Goal: Task Accomplishment & Management: Use online tool/utility

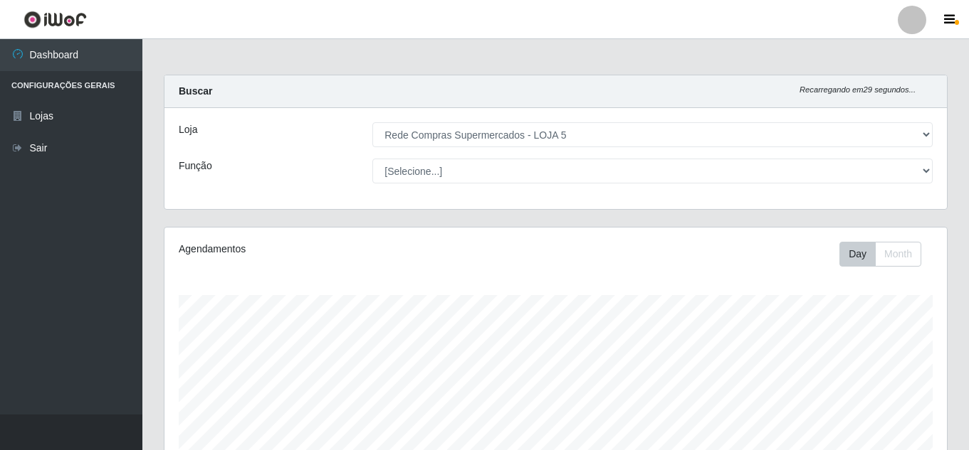
select select "397"
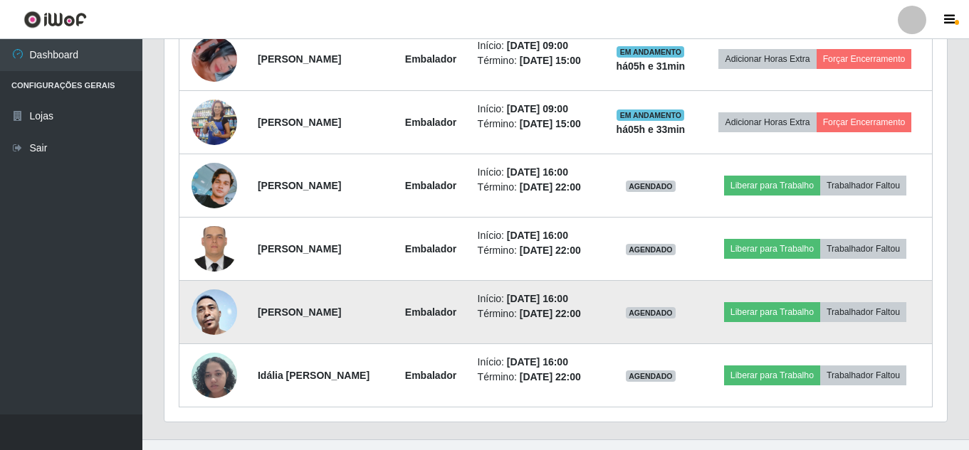
scroll to position [685, 0]
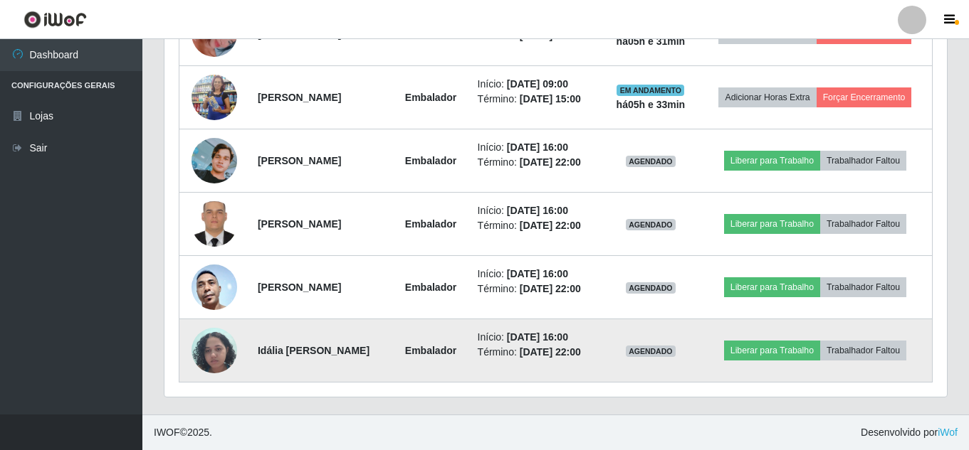
click at [213, 357] on img at bounding box center [214, 350] width 46 height 60
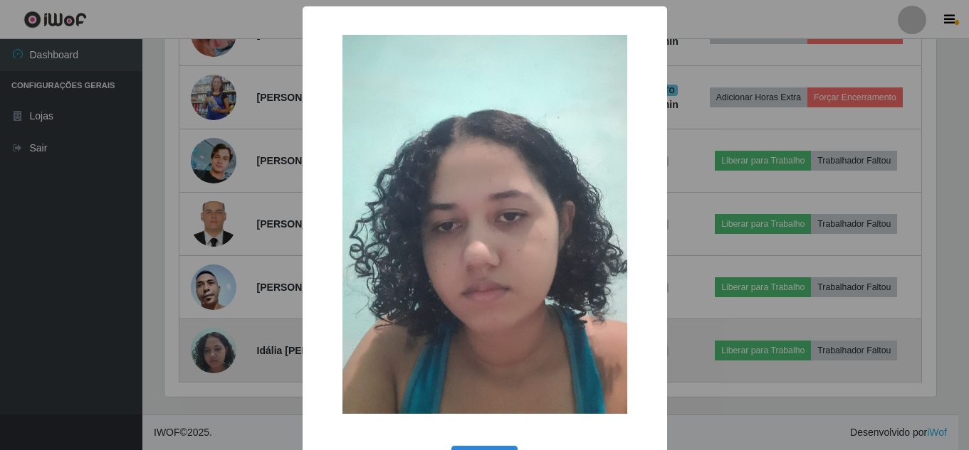
scroll to position [295, 775]
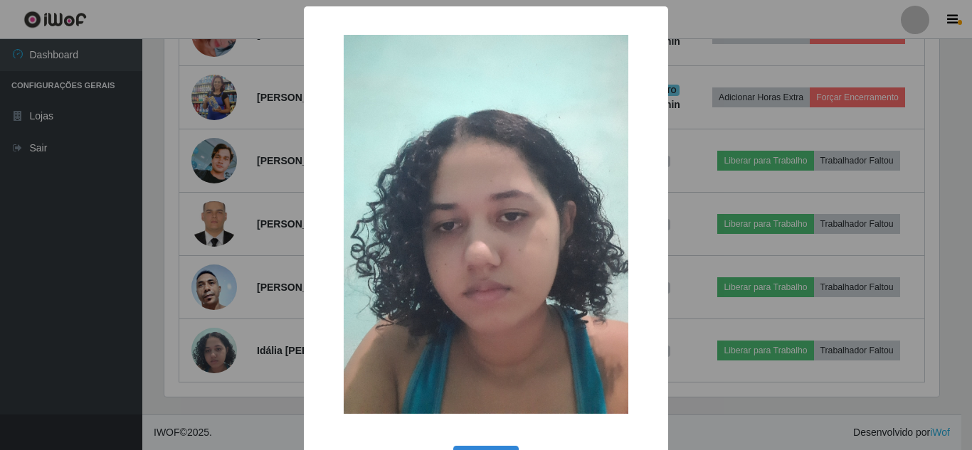
drag, startPoint x: 213, startPoint y: 357, endPoint x: 224, endPoint y: 375, distance: 21.7
click at [224, 375] on div "× OK Cancel" at bounding box center [486, 225] width 972 height 450
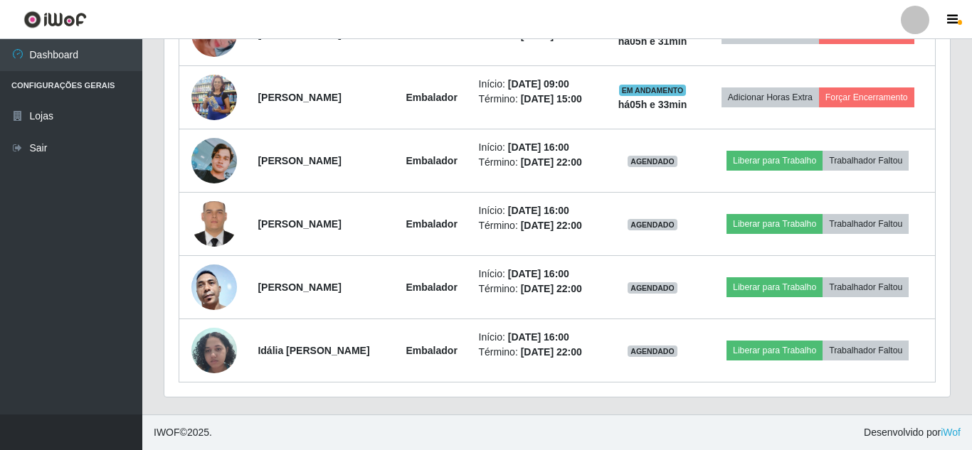
scroll to position [295, 782]
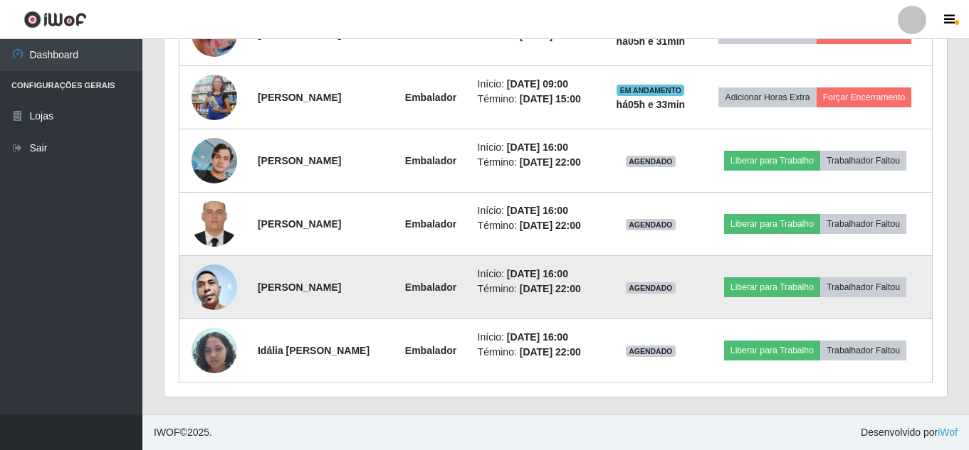
click at [211, 288] on img at bounding box center [214, 287] width 46 height 96
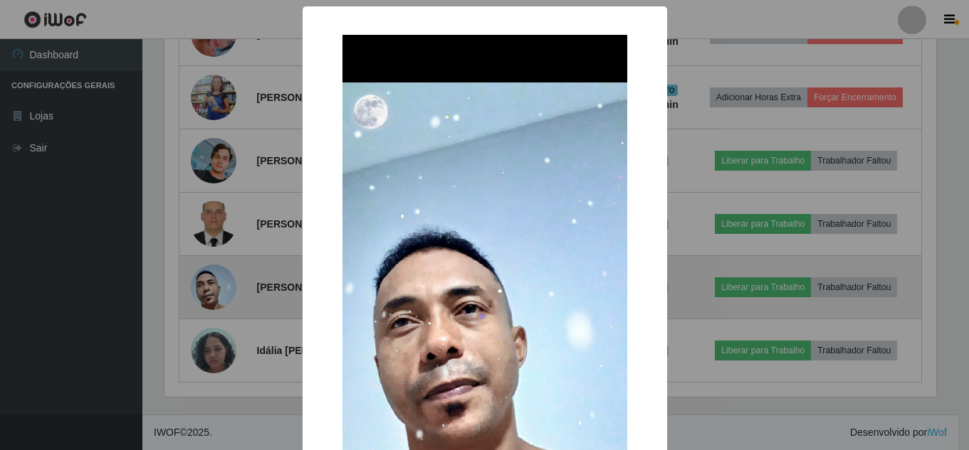
scroll to position [295, 775]
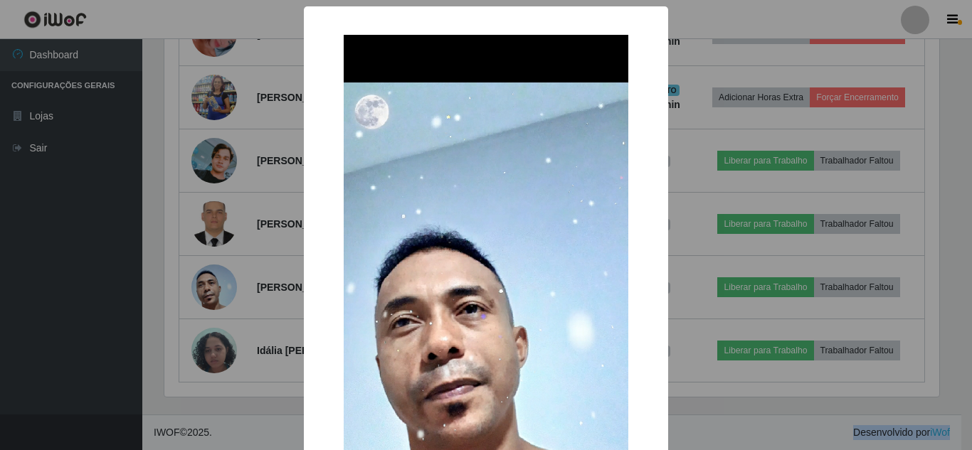
click at [211, 295] on div "× OK Cancel" at bounding box center [486, 225] width 972 height 450
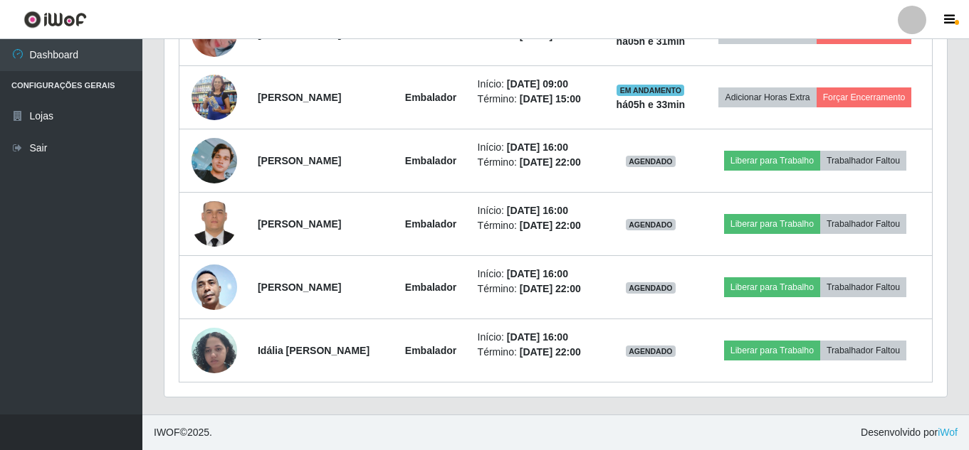
scroll to position [295, 782]
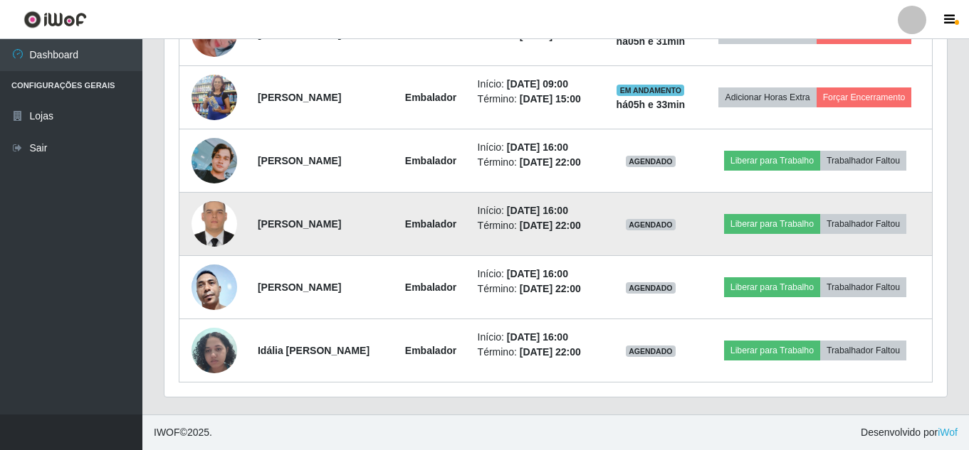
click at [209, 218] on img at bounding box center [214, 224] width 46 height 60
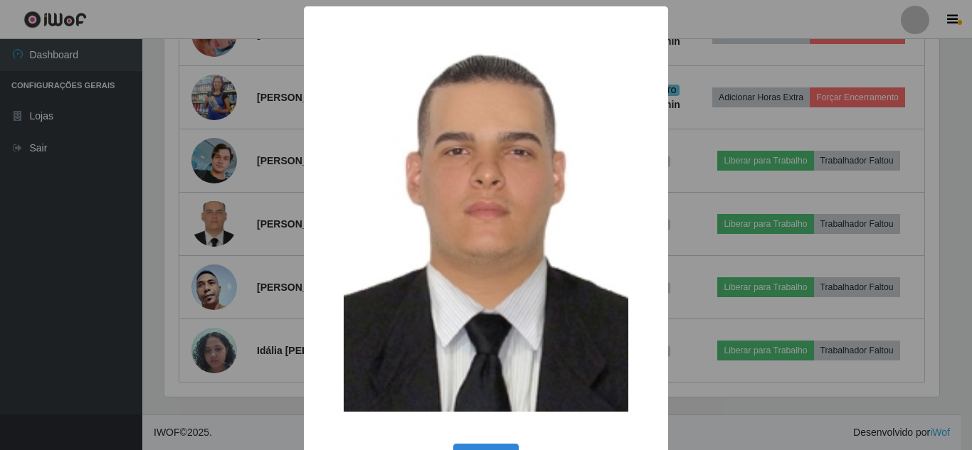
click at [210, 231] on div "× OK Cancel" at bounding box center [486, 225] width 972 height 450
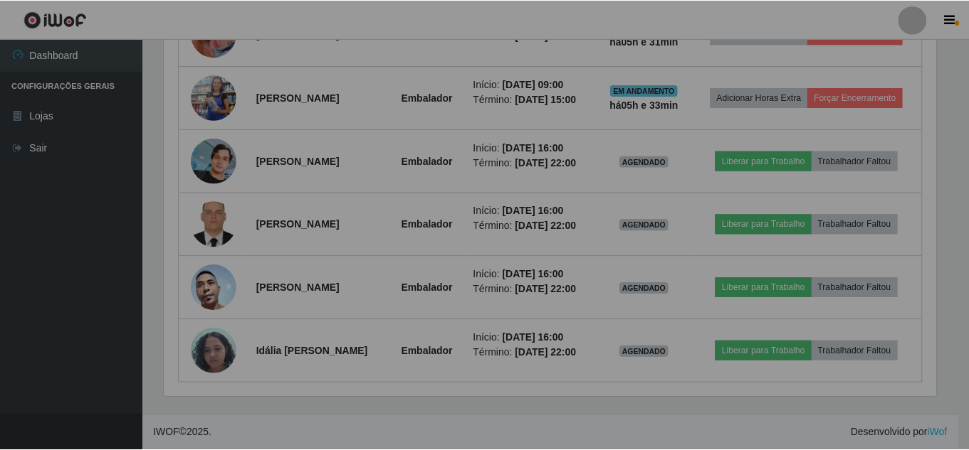
scroll to position [295, 782]
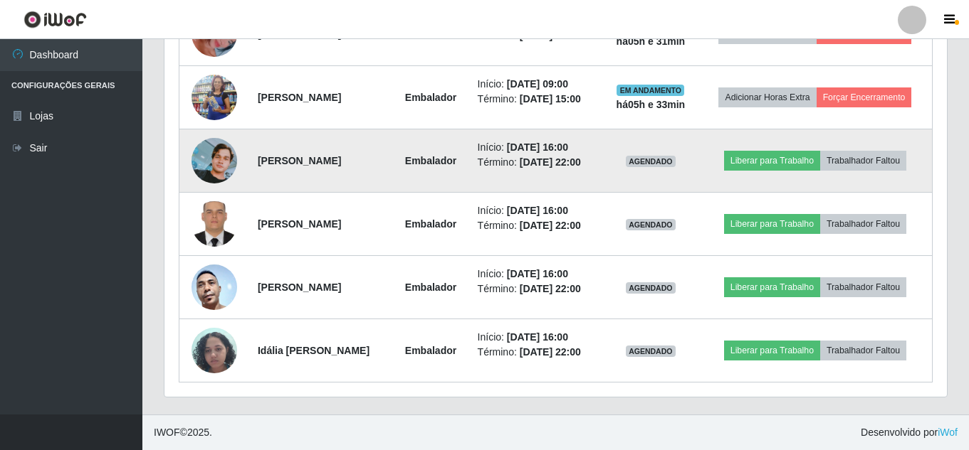
click at [201, 153] on img at bounding box center [214, 161] width 46 height 46
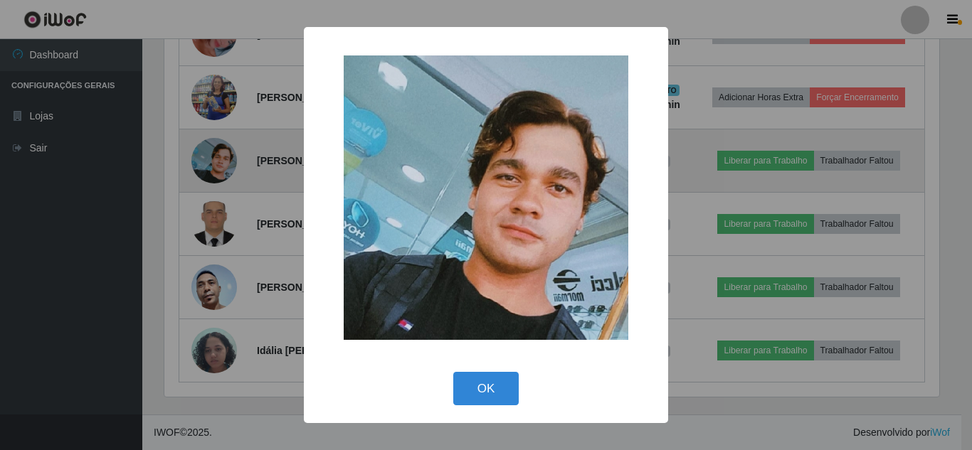
click at [201, 153] on div "× OK Cancel" at bounding box center [486, 225] width 972 height 450
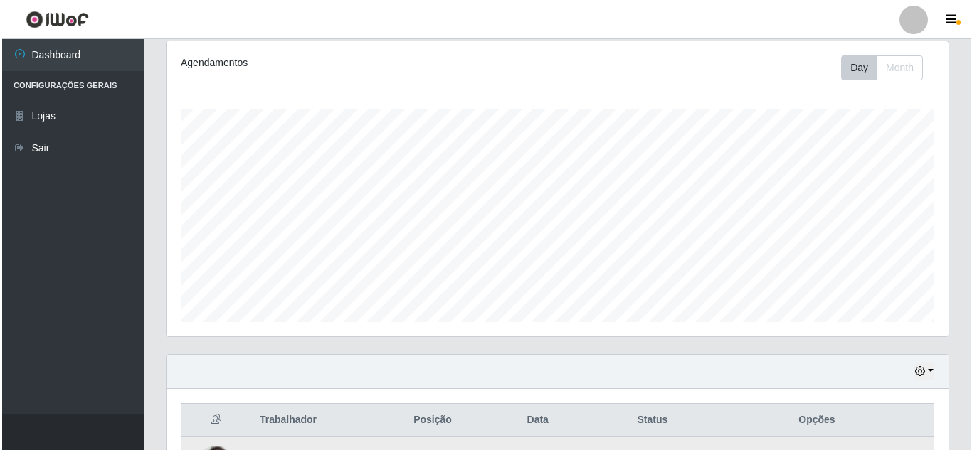
scroll to position [400, 0]
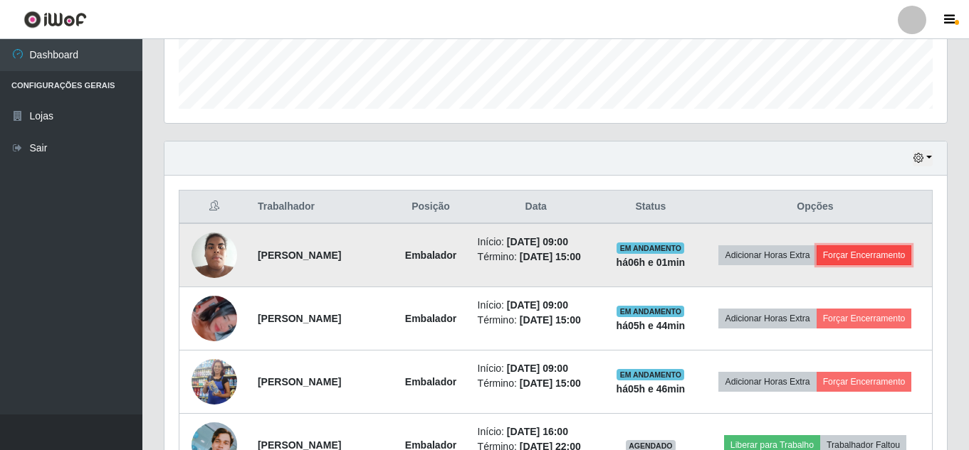
click at [879, 248] on button "Forçar Encerramento" at bounding box center [863, 256] width 95 height 20
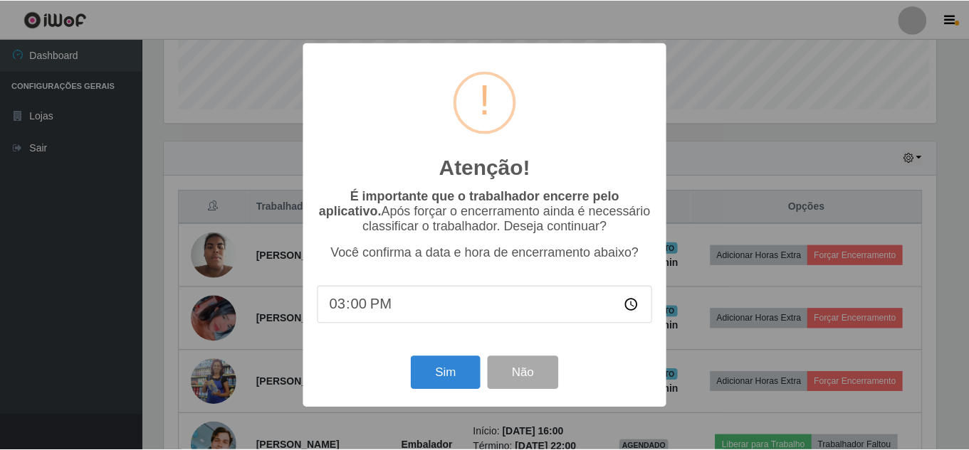
scroll to position [295, 775]
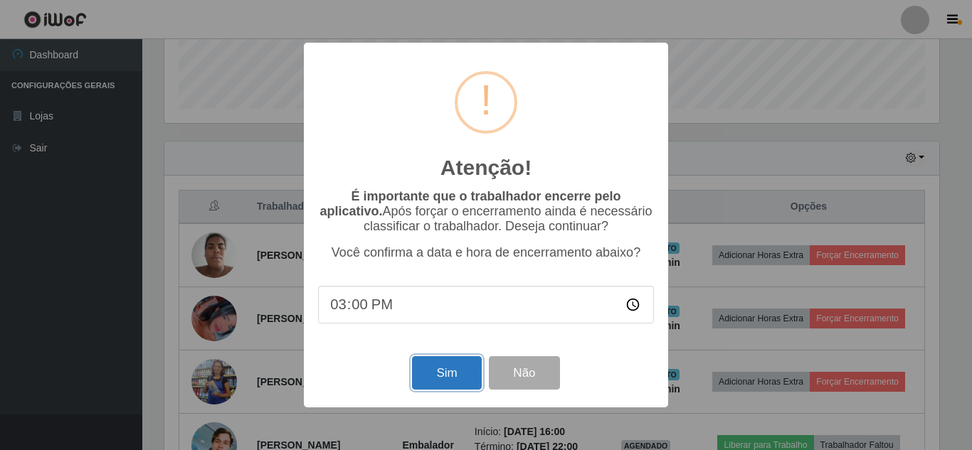
click at [438, 387] on button "Sim" at bounding box center [446, 373] width 69 height 33
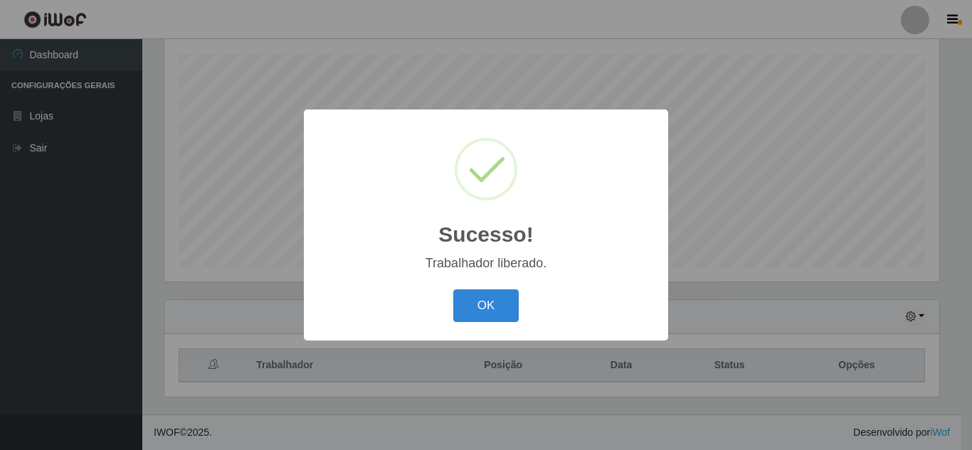
click at [465, 325] on div "OK Cancel" at bounding box center [486, 305] width 336 height 41
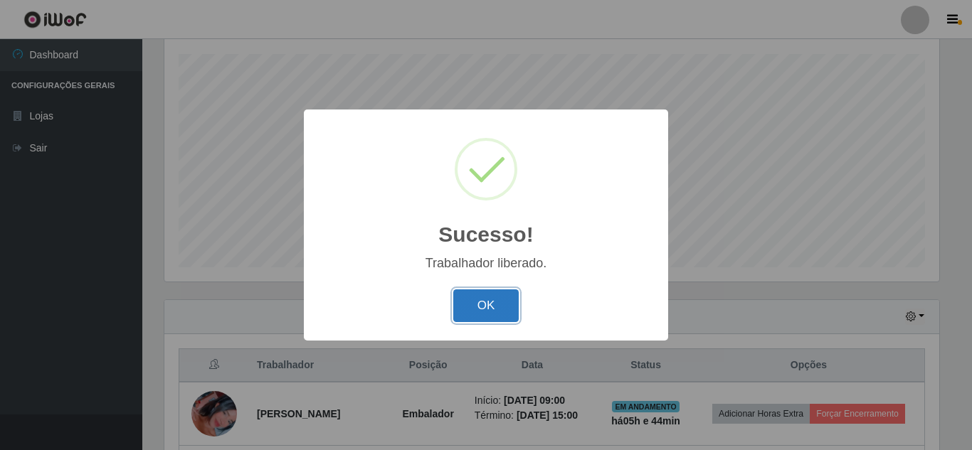
click at [507, 300] on button "OK" at bounding box center [486, 306] width 66 height 33
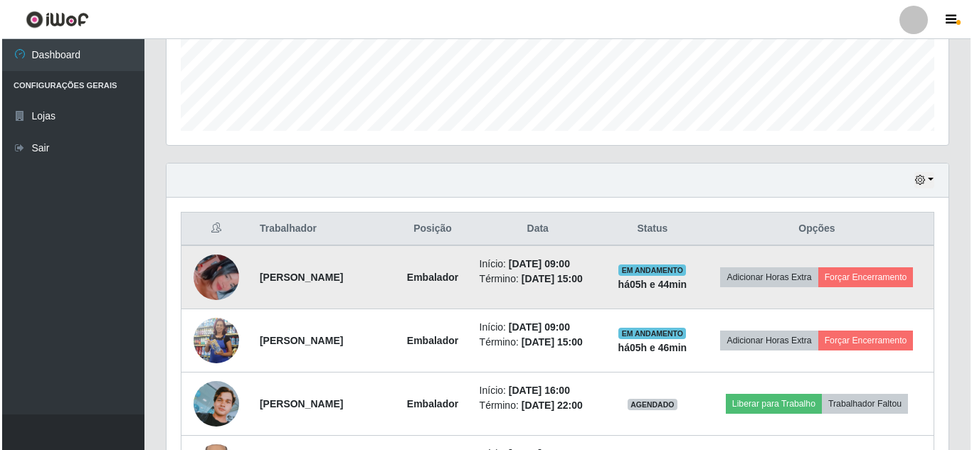
scroll to position [384, 0]
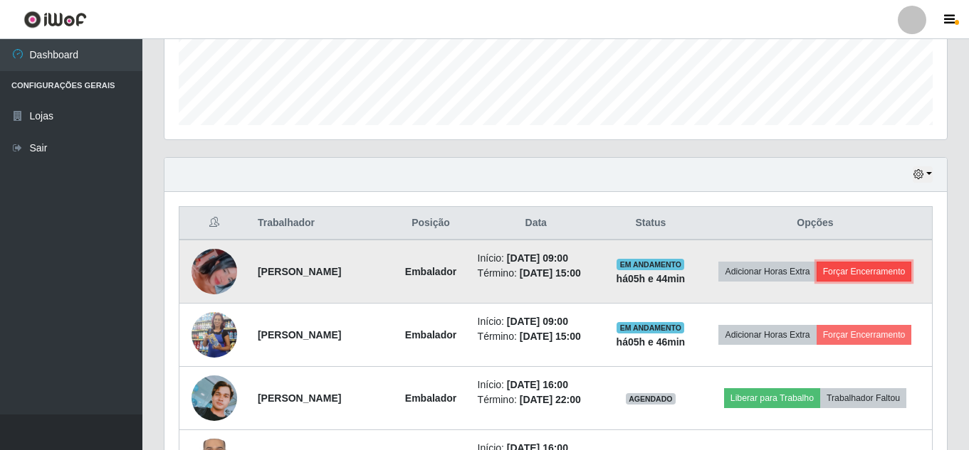
click at [891, 269] on button "Forçar Encerramento" at bounding box center [863, 272] width 95 height 20
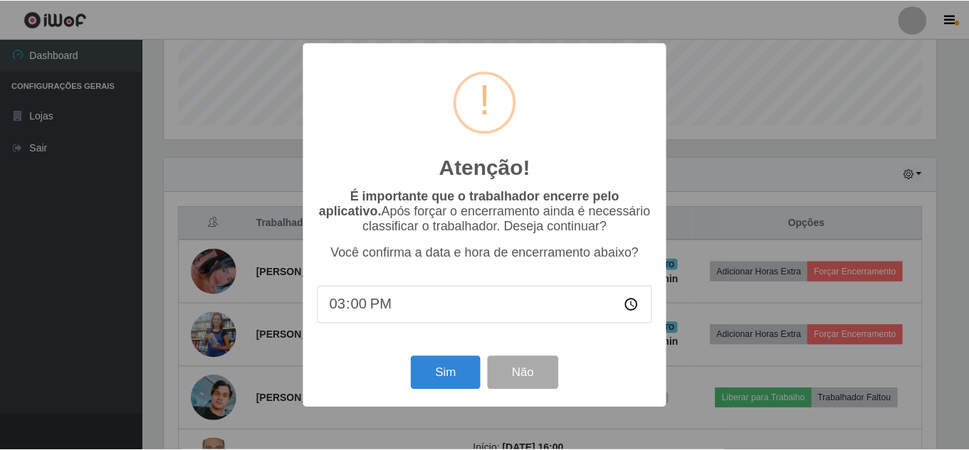
scroll to position [295, 775]
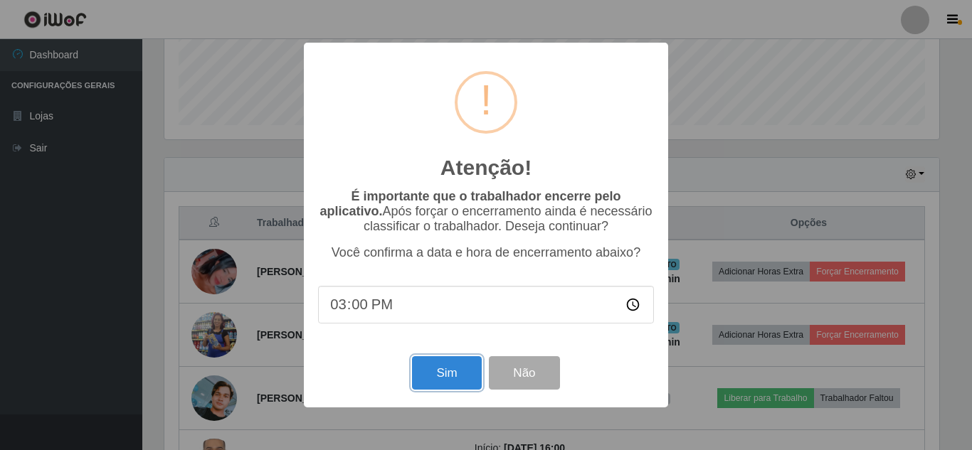
drag, startPoint x: 446, startPoint y: 369, endPoint x: 482, endPoint y: 352, distance: 39.5
click at [448, 368] on button "Sim" at bounding box center [446, 373] width 69 height 33
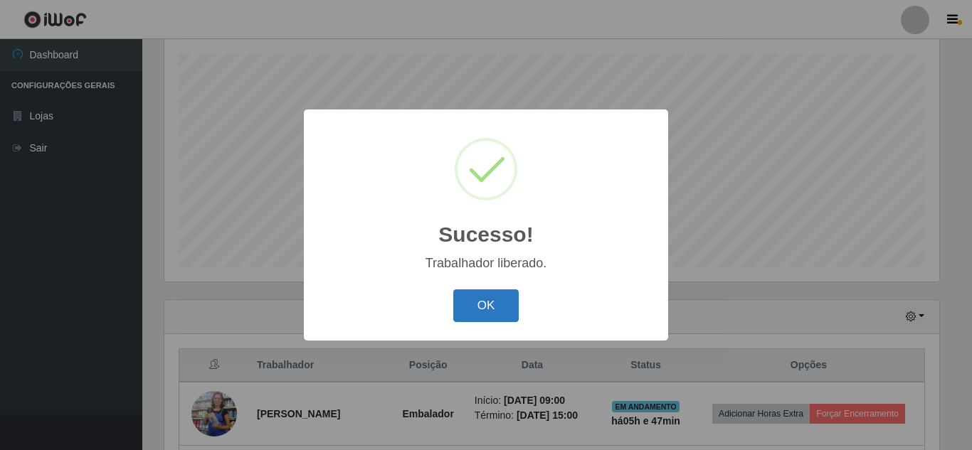
drag, startPoint x: 447, startPoint y: 317, endPoint x: 500, endPoint y: 302, distance: 54.5
click at [448, 317] on div "OK Cancel" at bounding box center [486, 305] width 336 height 41
click at [500, 302] on button "OK" at bounding box center [486, 306] width 66 height 33
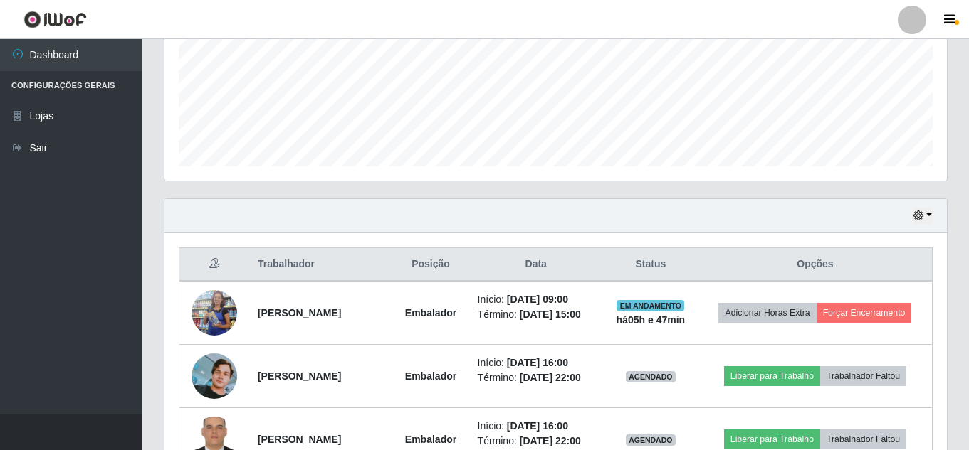
scroll to position [526, 0]
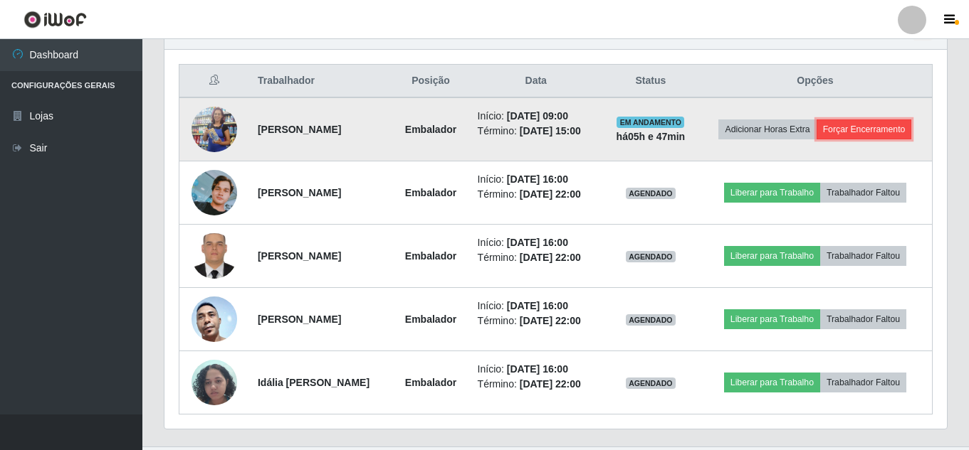
click at [871, 130] on button "Forçar Encerramento" at bounding box center [863, 130] width 95 height 20
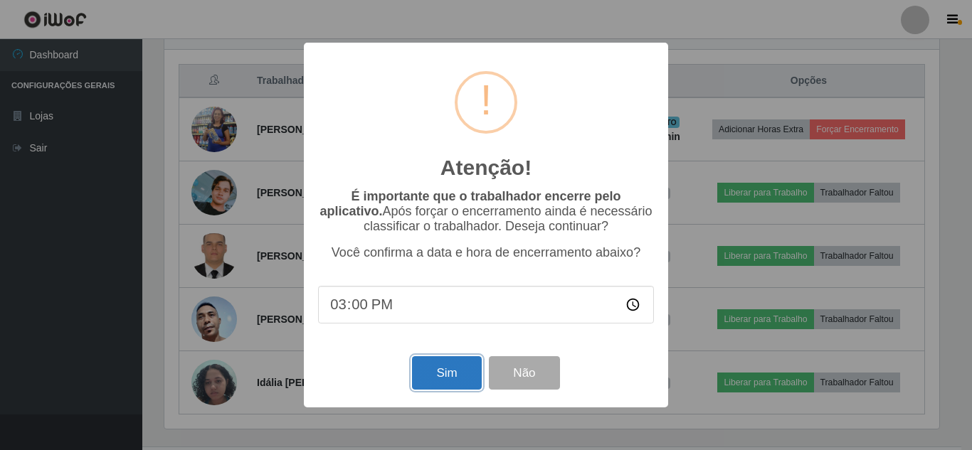
click at [436, 367] on button "Sim" at bounding box center [446, 373] width 69 height 33
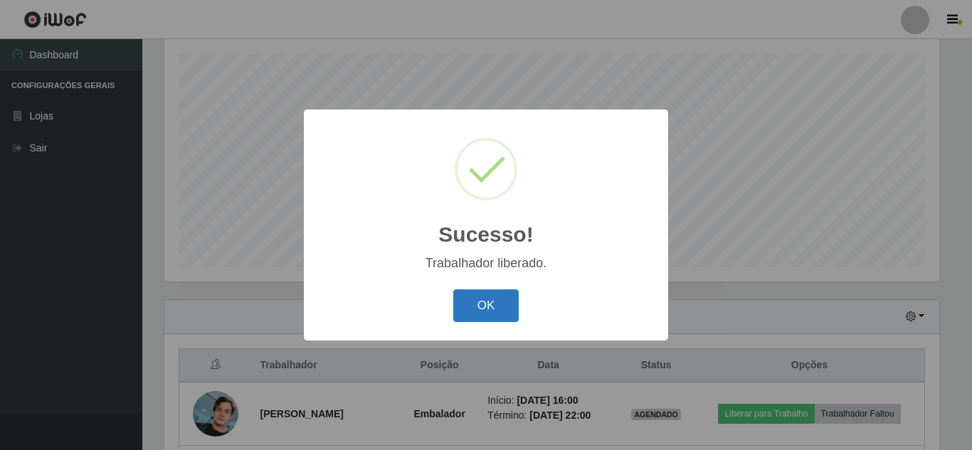
click at [488, 302] on button "OK" at bounding box center [486, 306] width 66 height 33
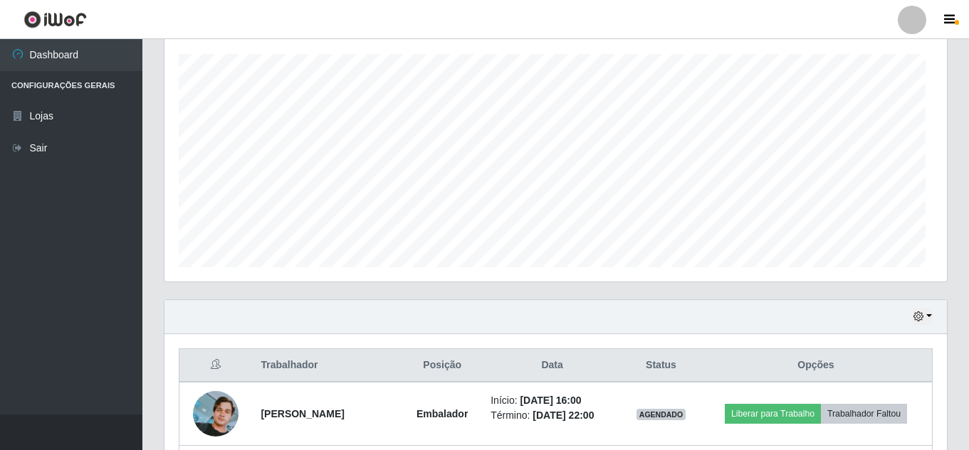
scroll to position [0, 0]
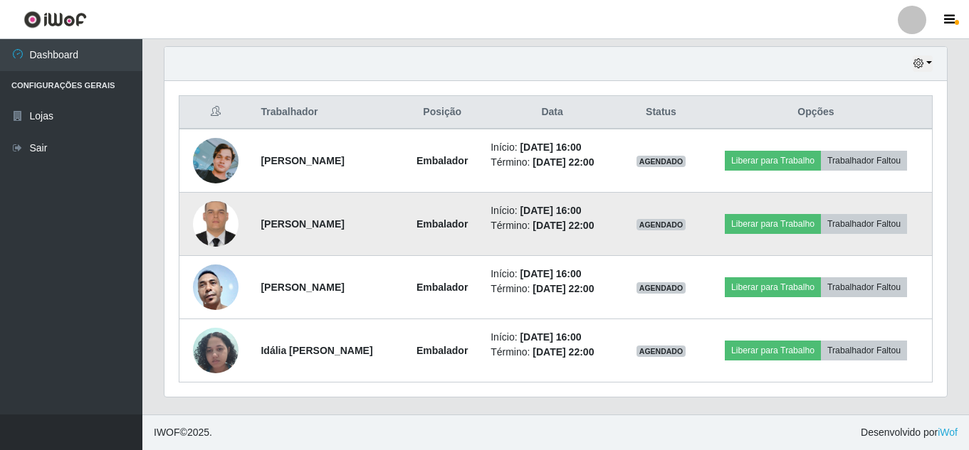
click at [209, 234] on img at bounding box center [216, 224] width 46 height 60
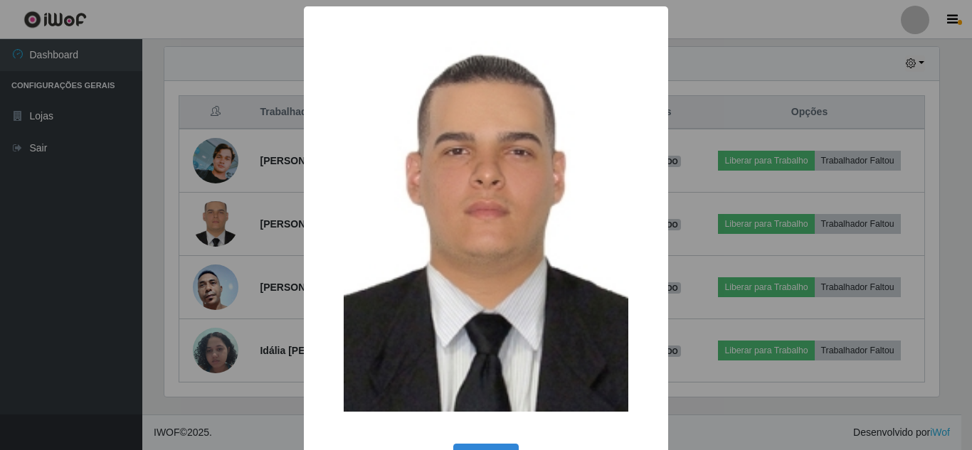
click at [211, 234] on div "× OK Cancel" at bounding box center [486, 225] width 972 height 450
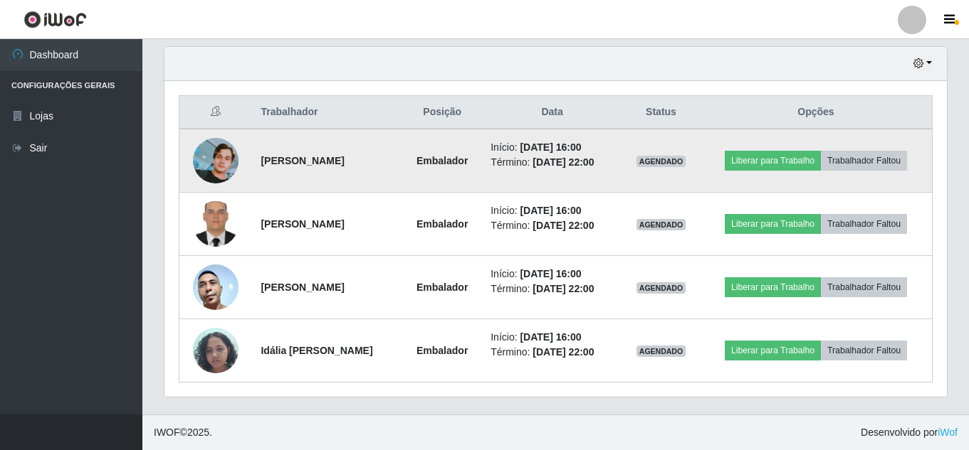
click at [208, 167] on img at bounding box center [216, 161] width 46 height 46
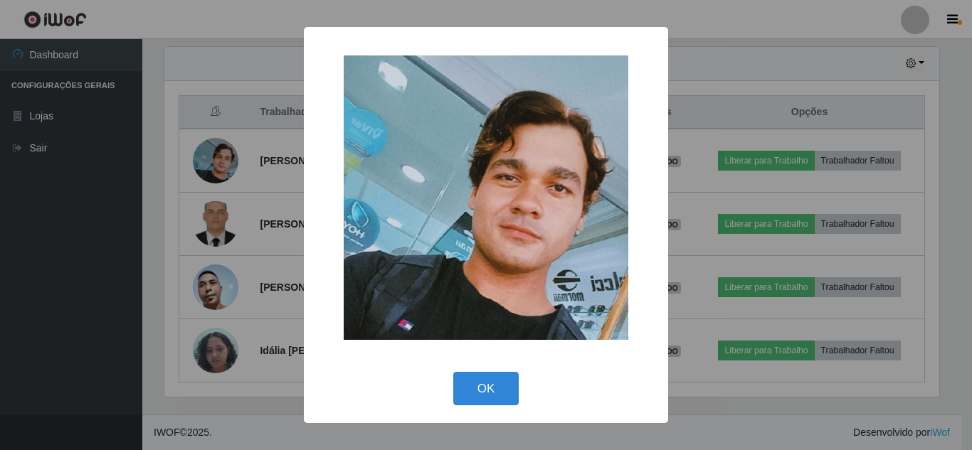
click at [212, 167] on div "× OK Cancel" at bounding box center [486, 225] width 972 height 450
